Goal: Find specific page/section: Find specific page/section

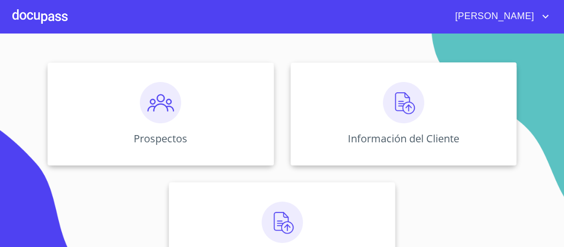
scroll to position [124, 0]
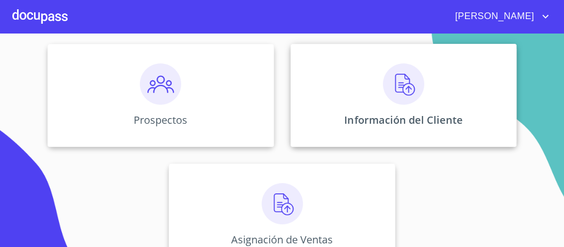
click at [401, 88] on img at bounding box center [403, 84] width 41 height 41
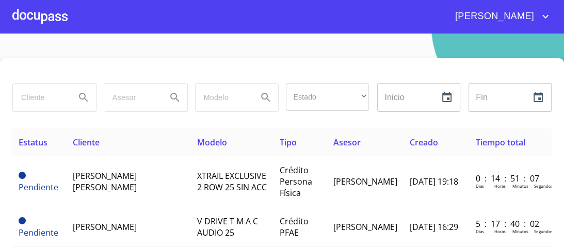
click at [37, 97] on input "search" at bounding box center [40, 98] width 54 height 28
type input "m"
type input "[PERSON_NAME]"
click at [80, 97] on icon "Search" at bounding box center [83, 97] width 12 height 12
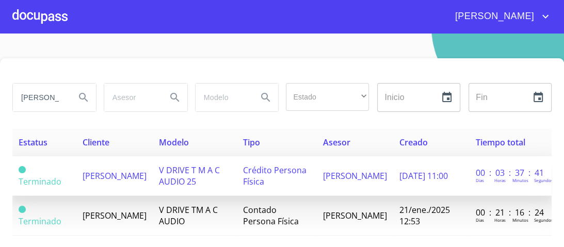
click at [297, 172] on span "Crédito Persona Física" at bounding box center [275, 176] width 64 height 23
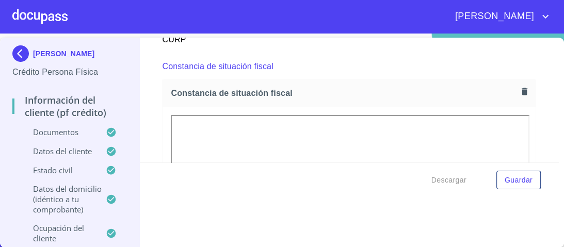
scroll to position [2802, 0]
